Goal: Transaction & Acquisition: Download file/media

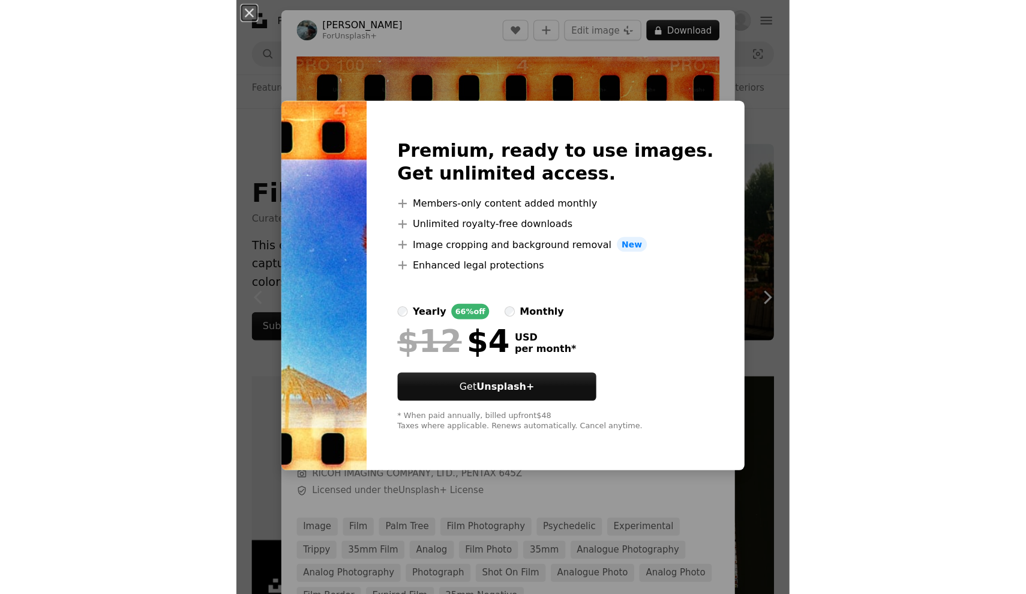
scroll to position [492, 0]
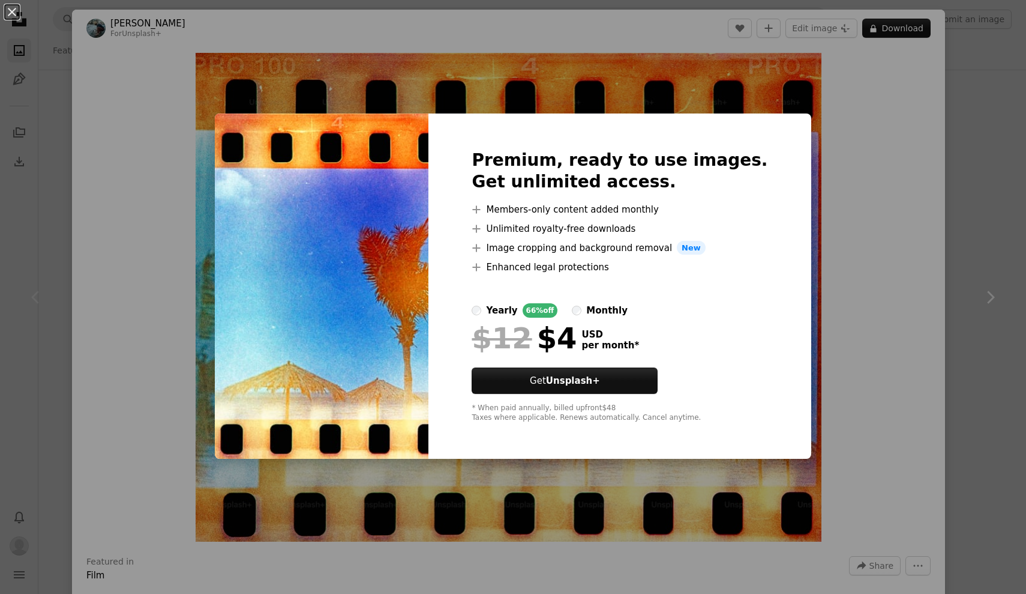
click at [278, 88] on div "An X shape Premium, ready to use images. Get unlimited access. A plus sign Memb…" at bounding box center [513, 297] width 1026 height 594
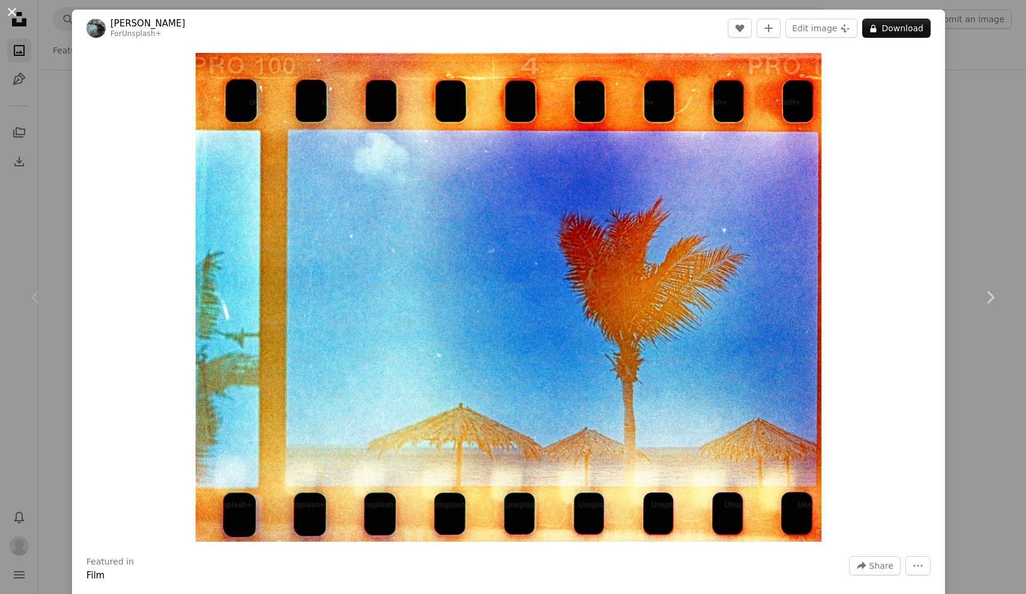
click at [11, 14] on button "An X shape" at bounding box center [12, 12] width 14 height 14
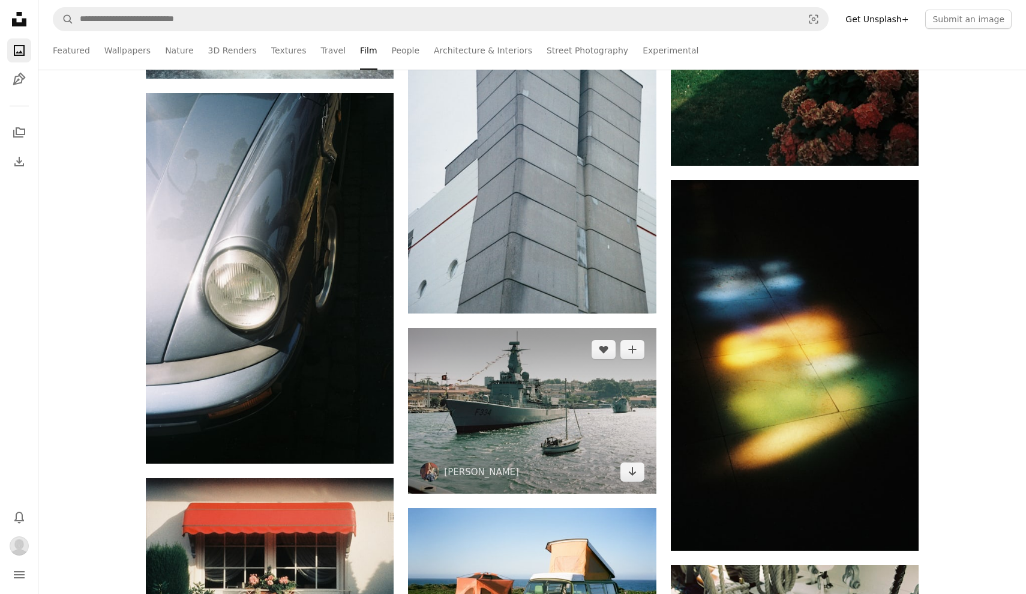
scroll to position [4587, 0]
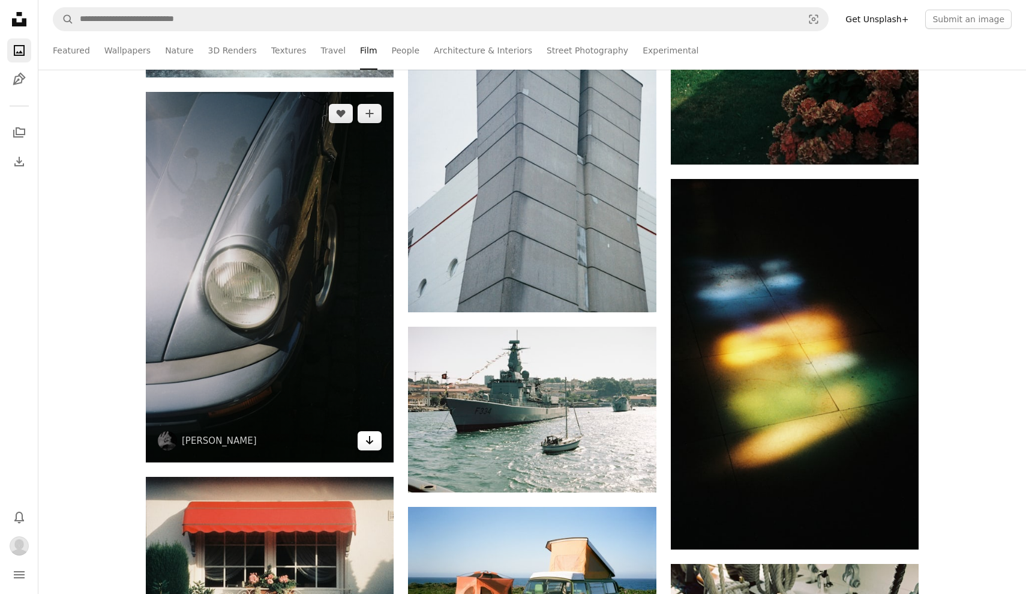
click at [374, 441] on icon "Arrow pointing down" at bounding box center [370, 440] width 10 height 14
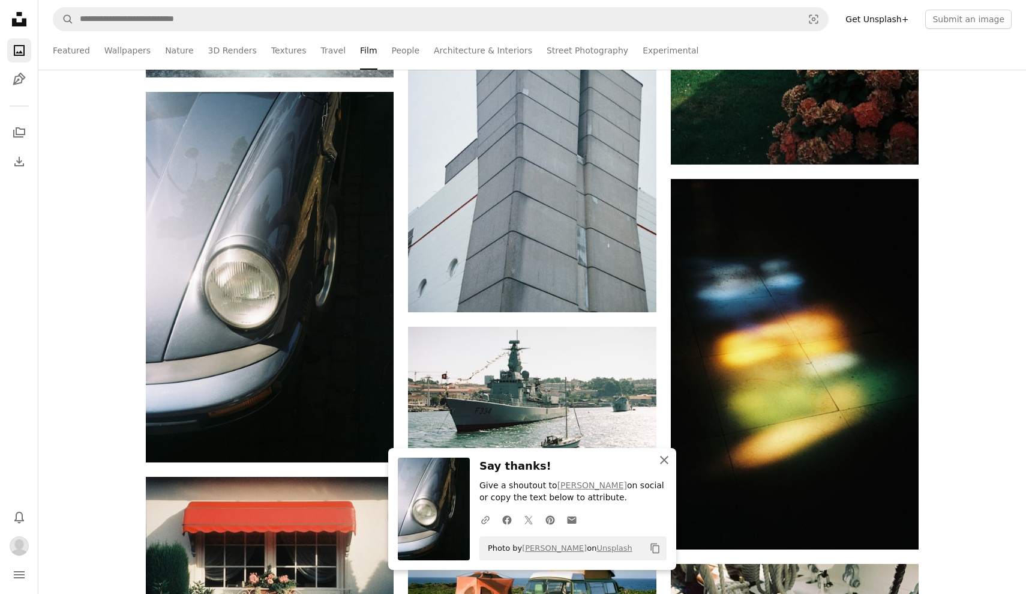
click at [517, 458] on icon "button" at bounding box center [664, 460] width 8 height 8
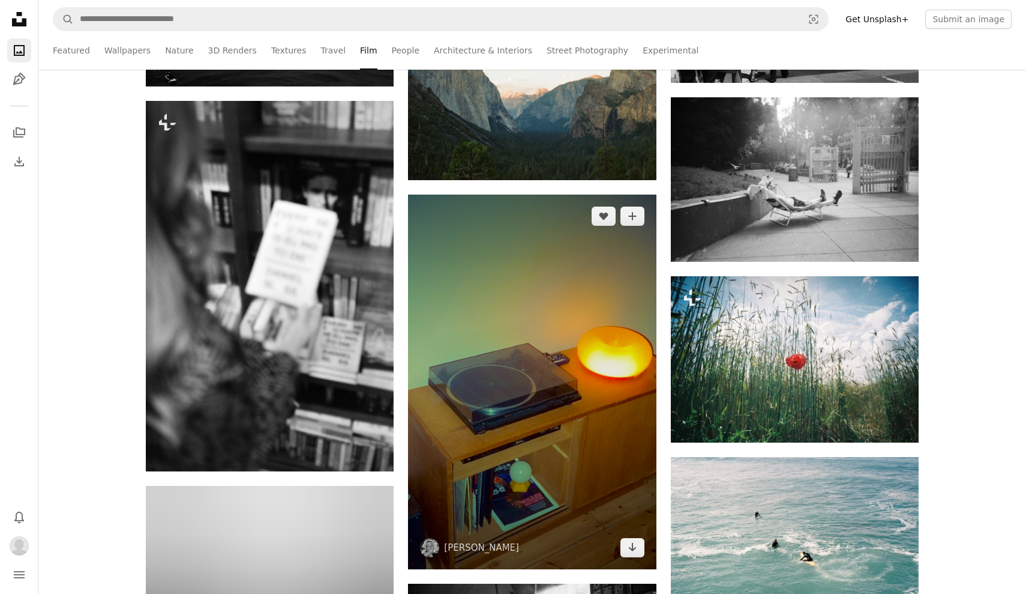
scroll to position [8246, 0]
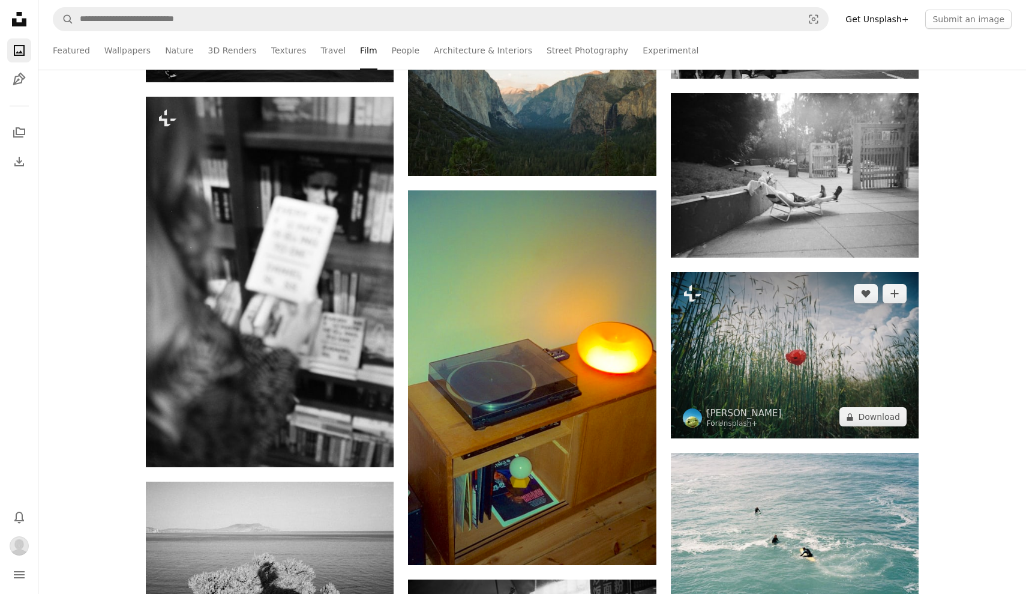
click at [517, 375] on img at bounding box center [795, 355] width 248 height 166
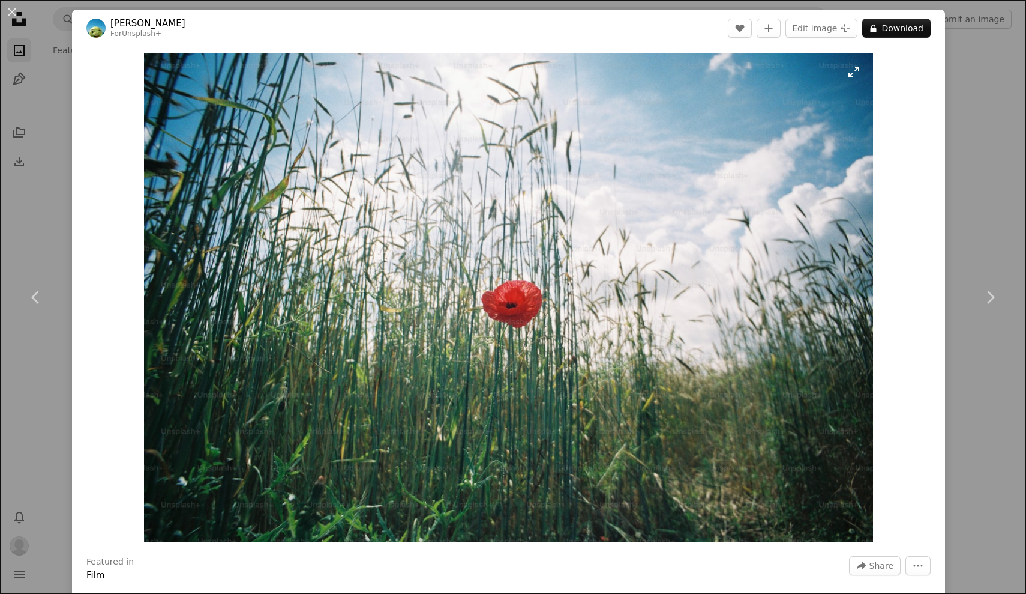
click at [517, 80] on img "Zoom in on this image" at bounding box center [508, 297] width 729 height 489
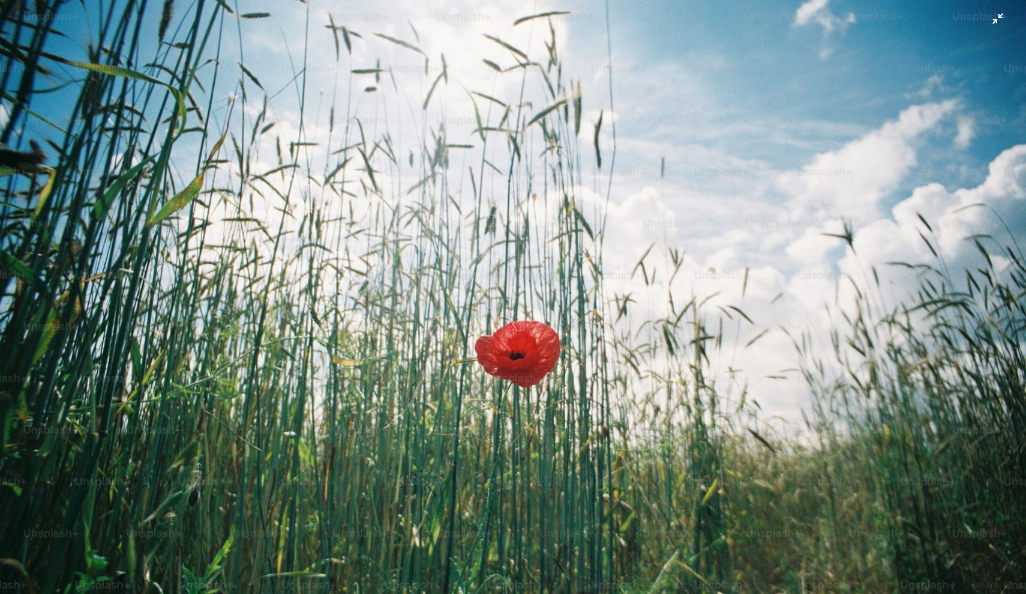
scroll to position [47, 0]
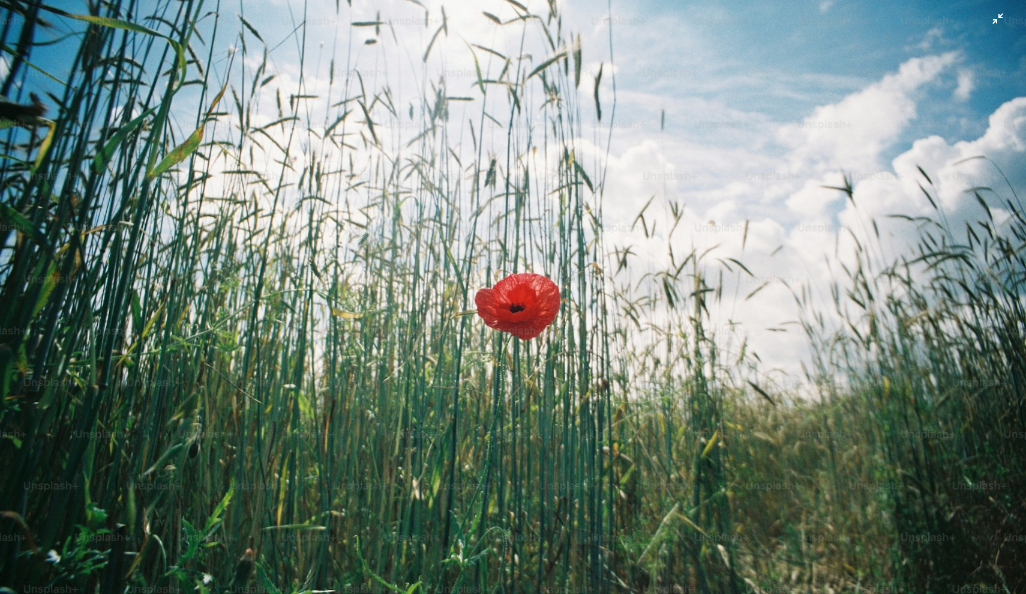
click at [517, 12] on img "Zoom out on this image" at bounding box center [512, 296] width 1027 height 689
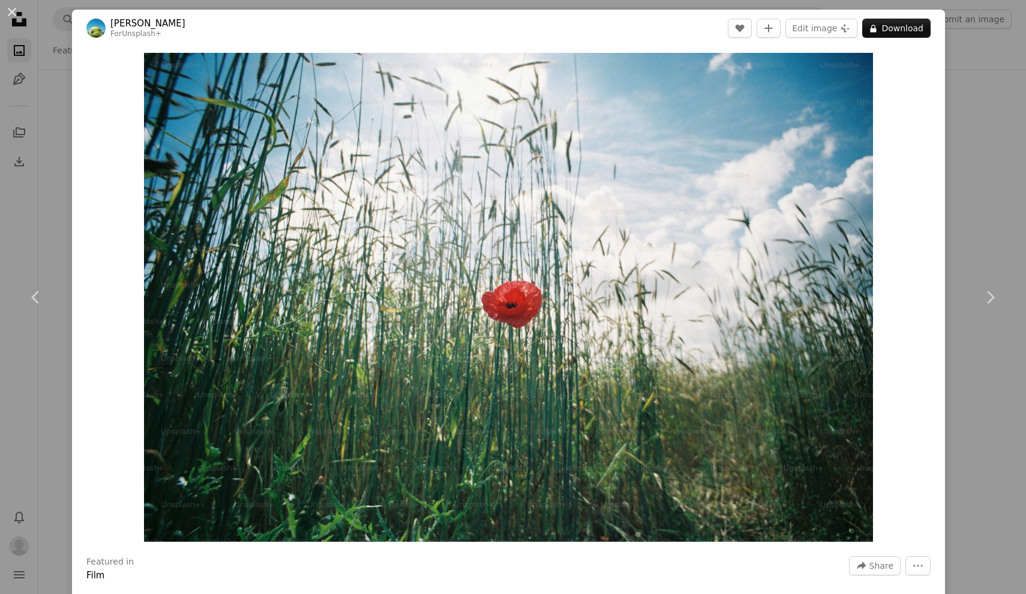
drag, startPoint x: 15, startPoint y: 14, endPoint x: 341, endPoint y: 148, distance: 352.6
click at [15, 14] on button "An X shape" at bounding box center [12, 12] width 14 height 14
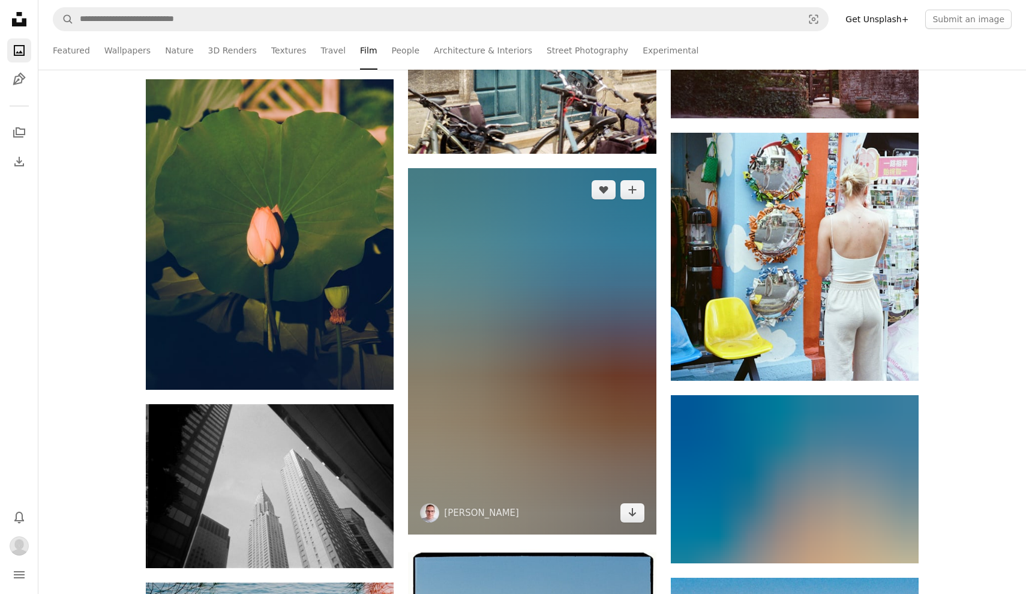
scroll to position [10909, 0]
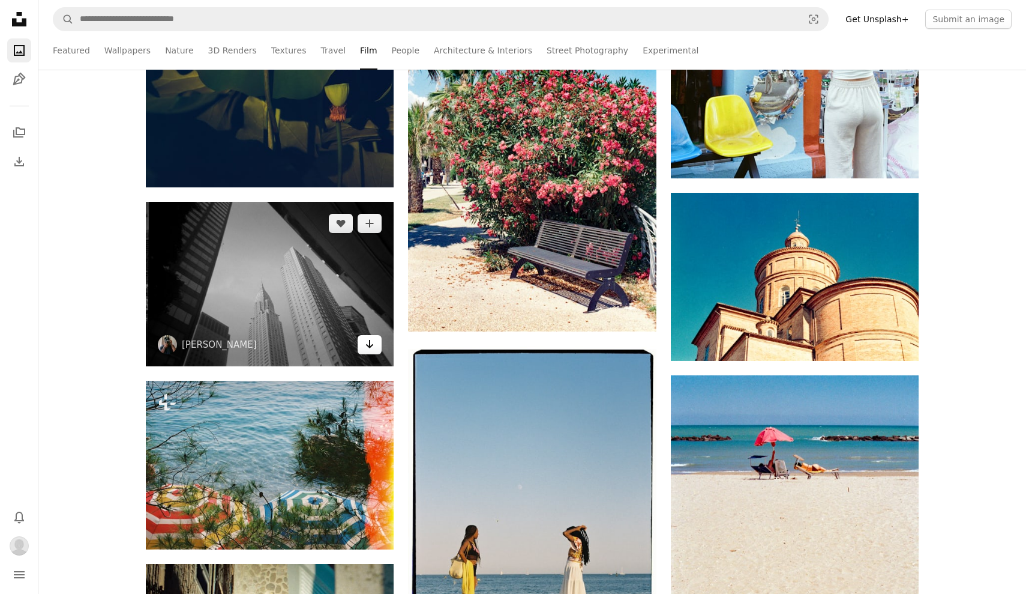
click at [368, 343] on icon "Download" at bounding box center [370, 344] width 8 height 8
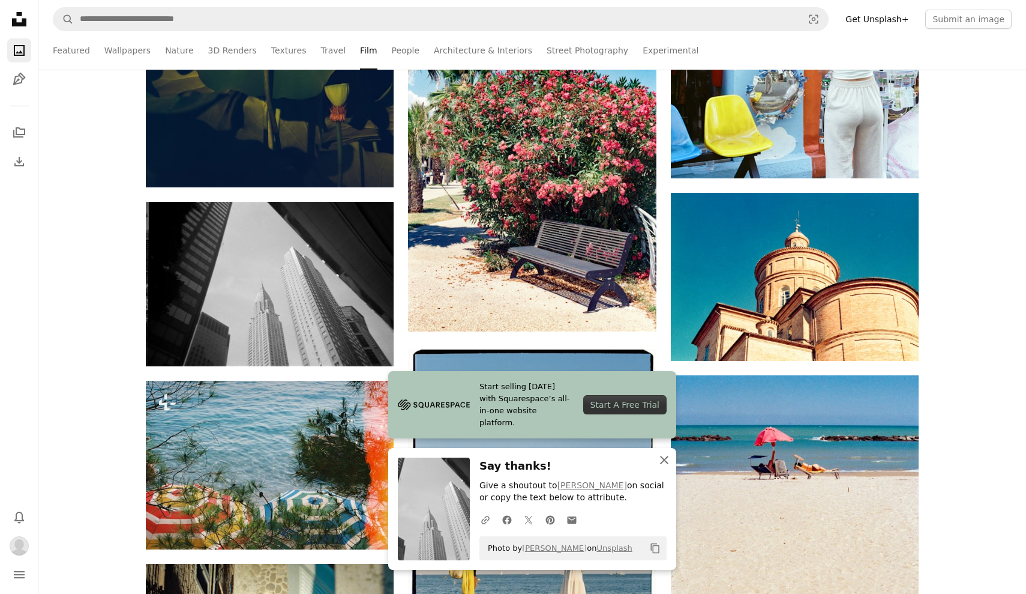
click at [517, 460] on icon "button" at bounding box center [664, 460] width 8 height 8
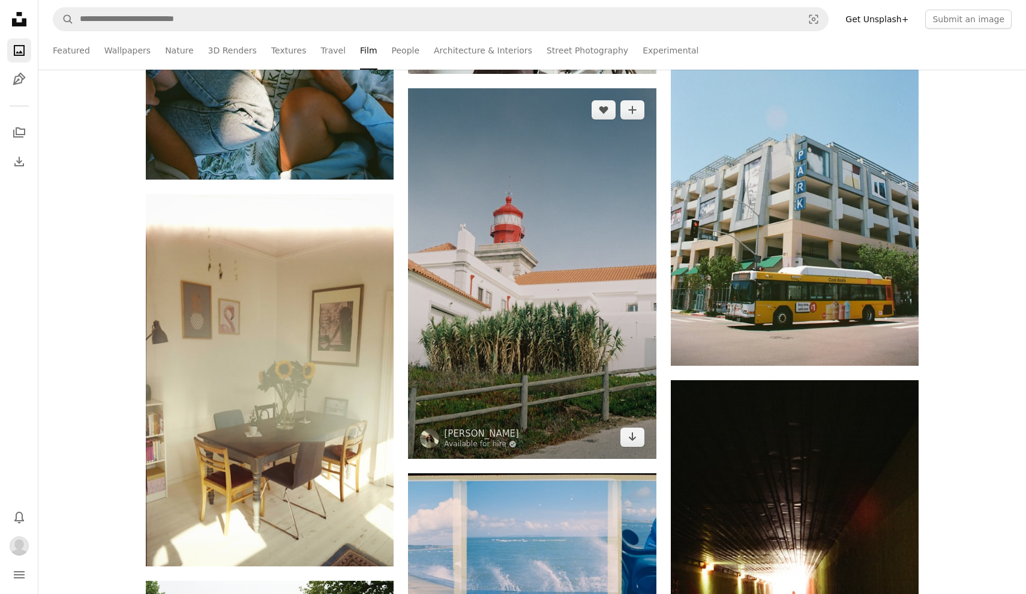
scroll to position [13838, 0]
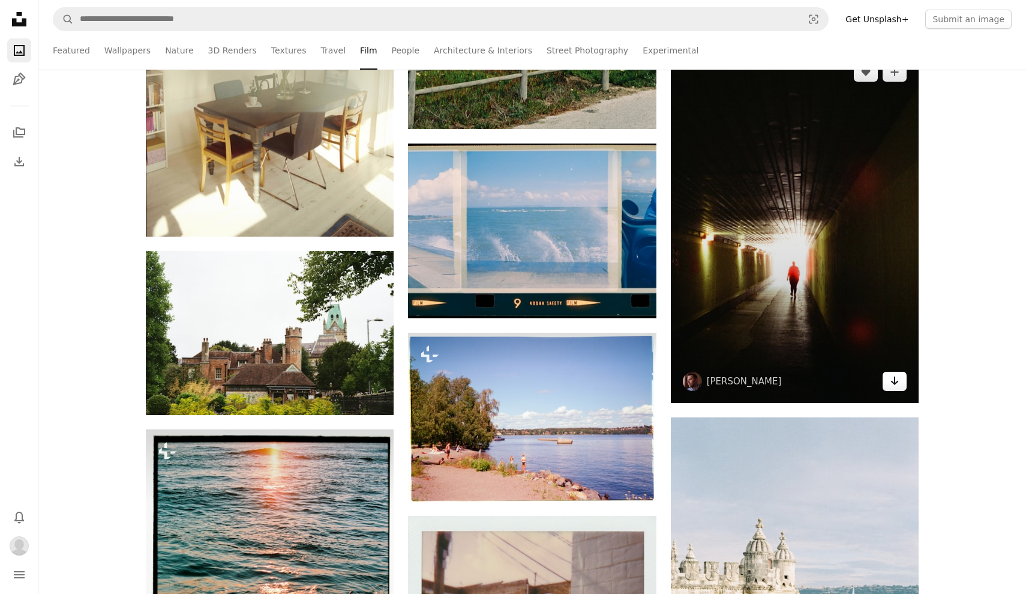
click at [517, 385] on icon "Arrow pointing down" at bounding box center [895, 380] width 10 height 14
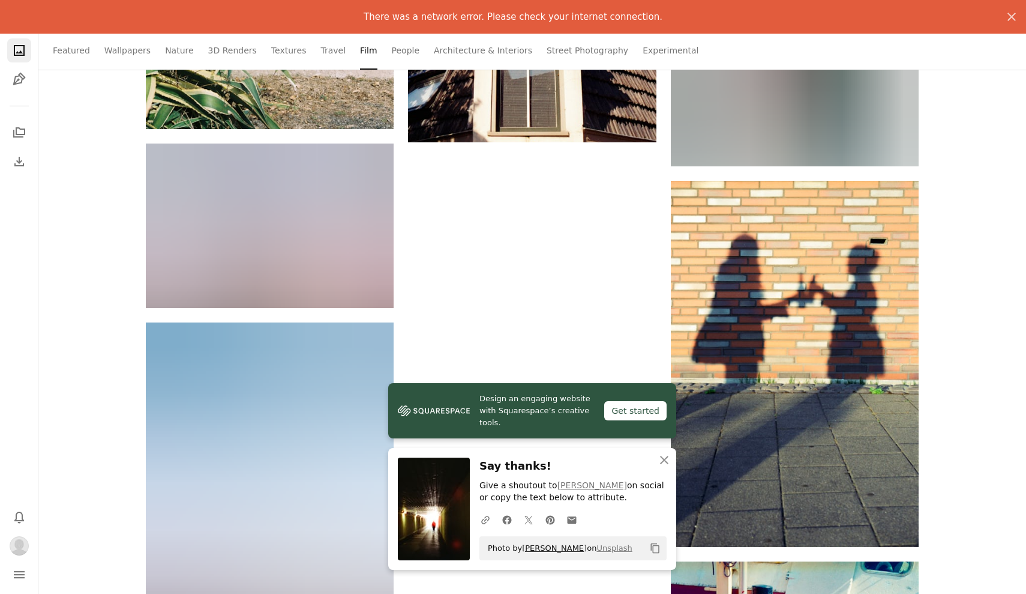
scroll to position [14951, 0]
